Goal: Find specific page/section

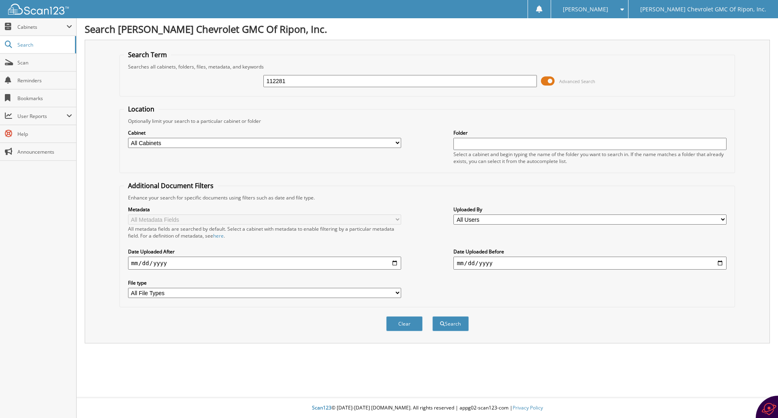
type input "112281"
click at [546, 79] on span at bounding box center [548, 81] width 14 height 12
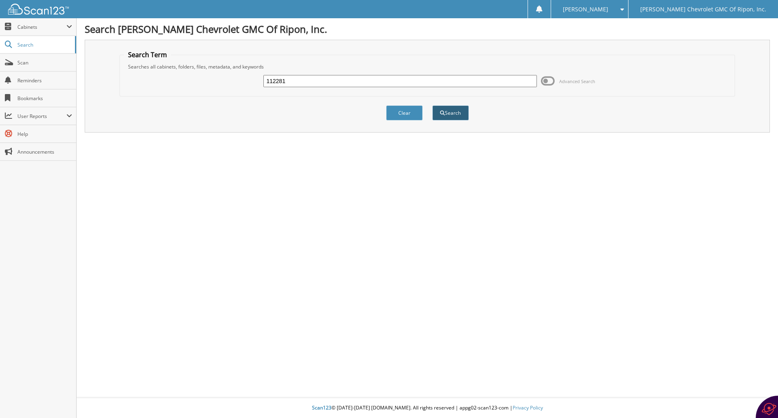
click at [456, 108] on button "Search" at bounding box center [450, 112] width 36 height 15
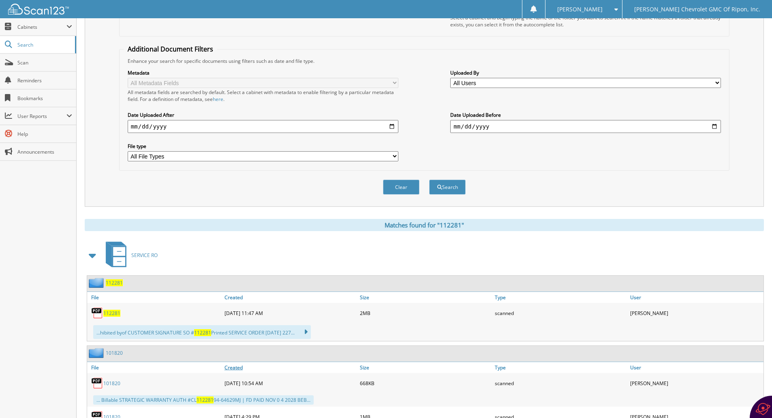
scroll to position [184, 0]
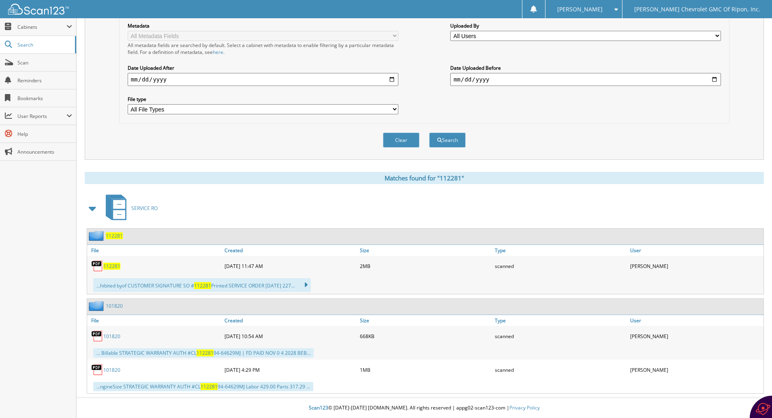
click at [113, 266] on span "112281" at bounding box center [111, 266] width 17 height 7
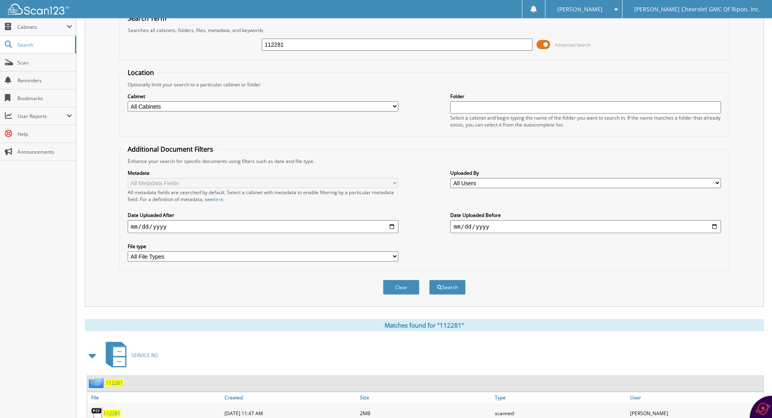
scroll to position [0, 0]
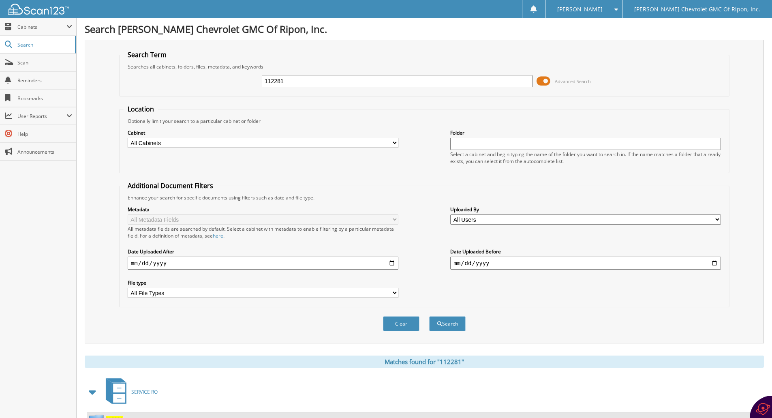
click at [618, 10] on span at bounding box center [614, 9] width 8 height 6
click at [622, 26] on link "Settings" at bounding box center [584, 25] width 77 height 14
